Goal: Find specific page/section: Find specific page/section

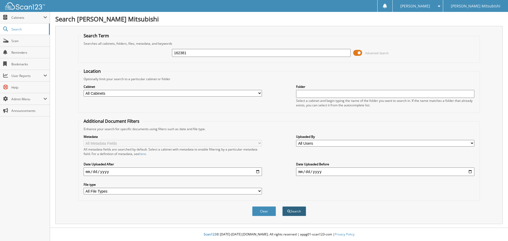
type input "162381"
click at [294, 214] on button "Search" at bounding box center [294, 211] width 24 height 10
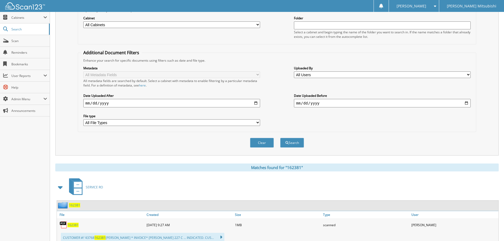
scroll to position [106, 0]
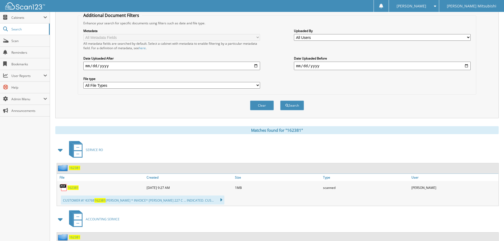
click at [73, 187] on span "162381" at bounding box center [72, 187] width 11 height 4
